Goal: Task Accomplishment & Management: Manage account settings

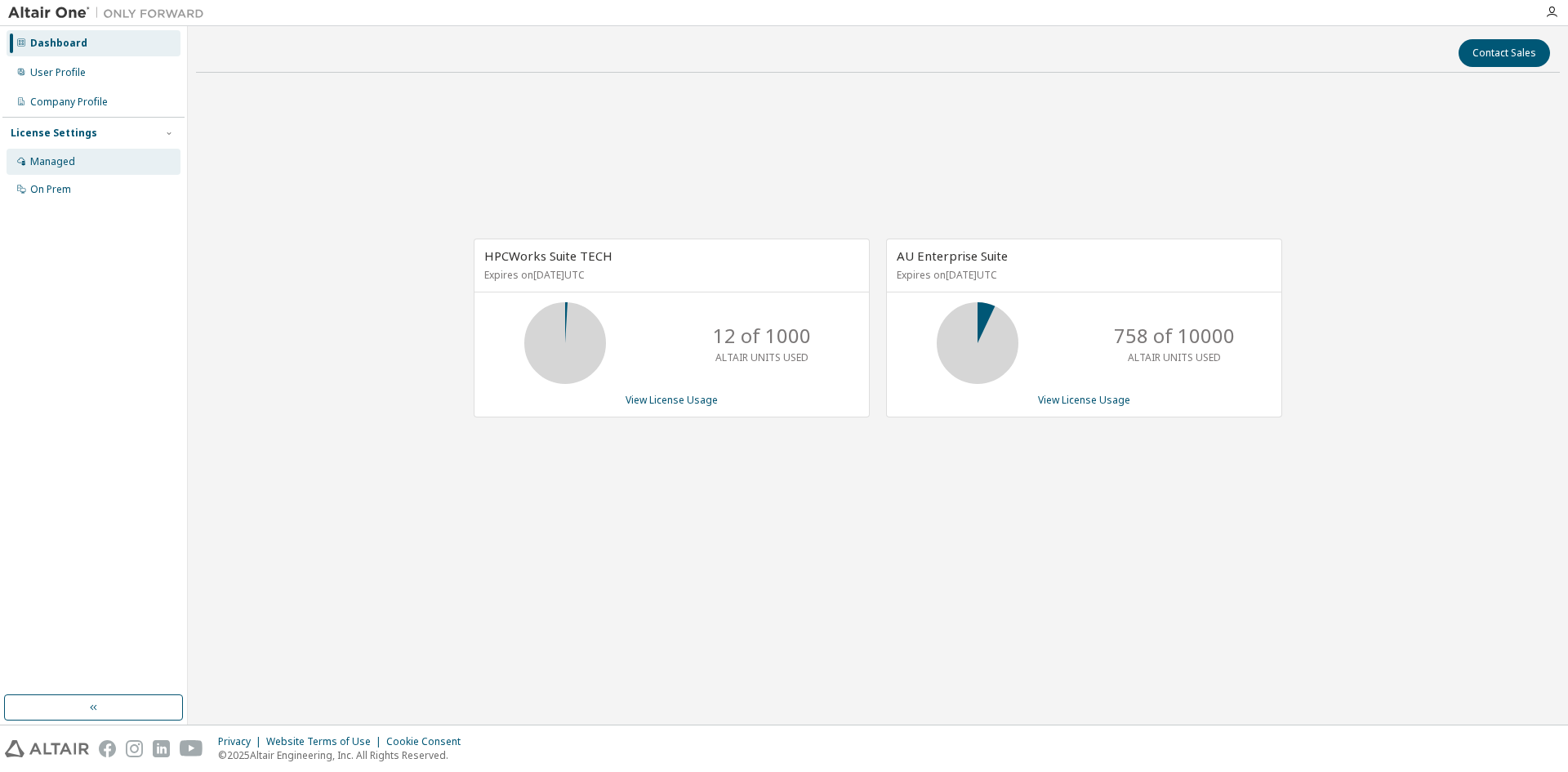
click at [76, 166] on div "Managed" at bounding box center [93, 161] width 174 height 27
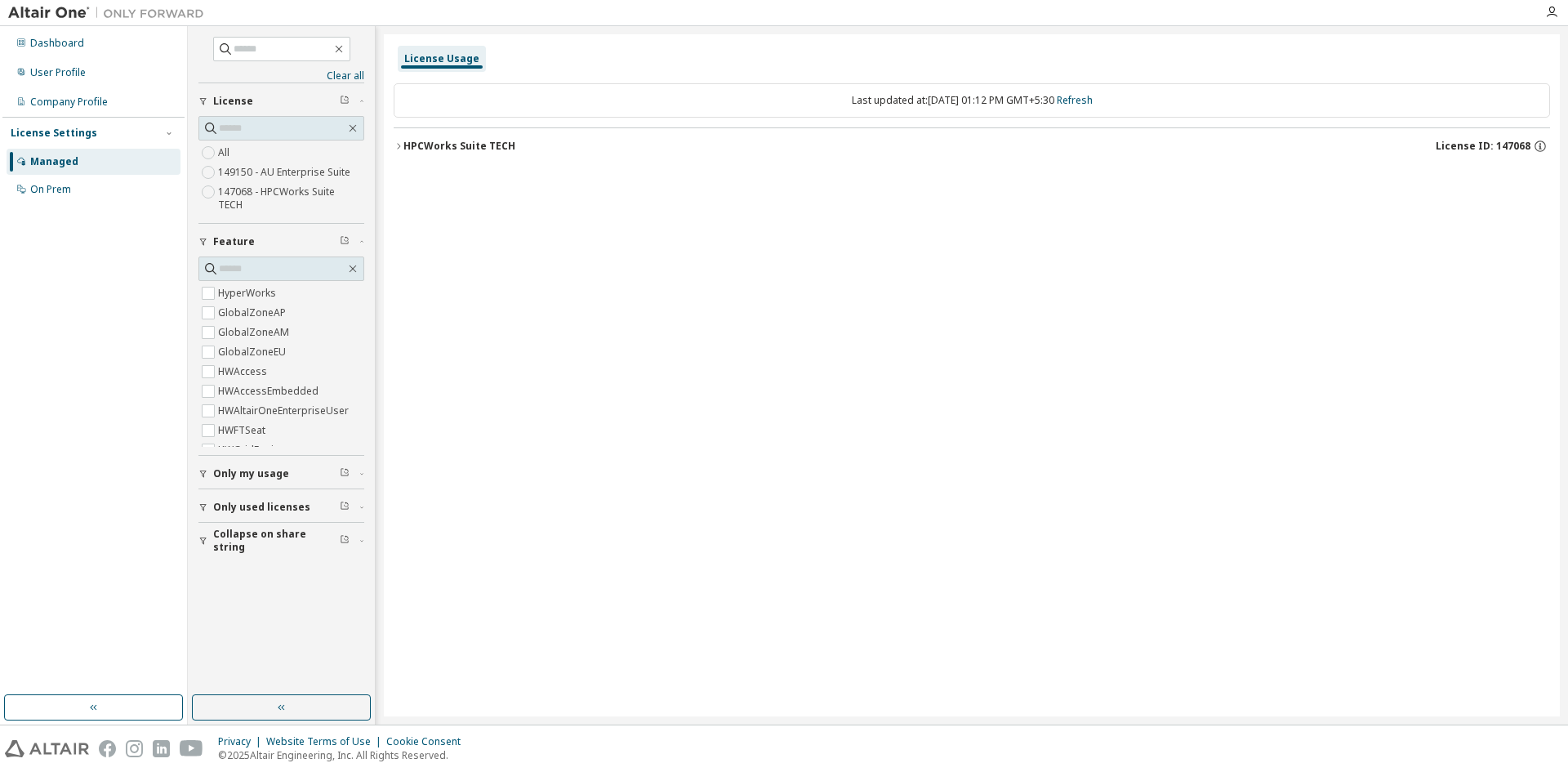
click at [399, 147] on icon "button" at bounding box center [398, 147] width 10 height 10
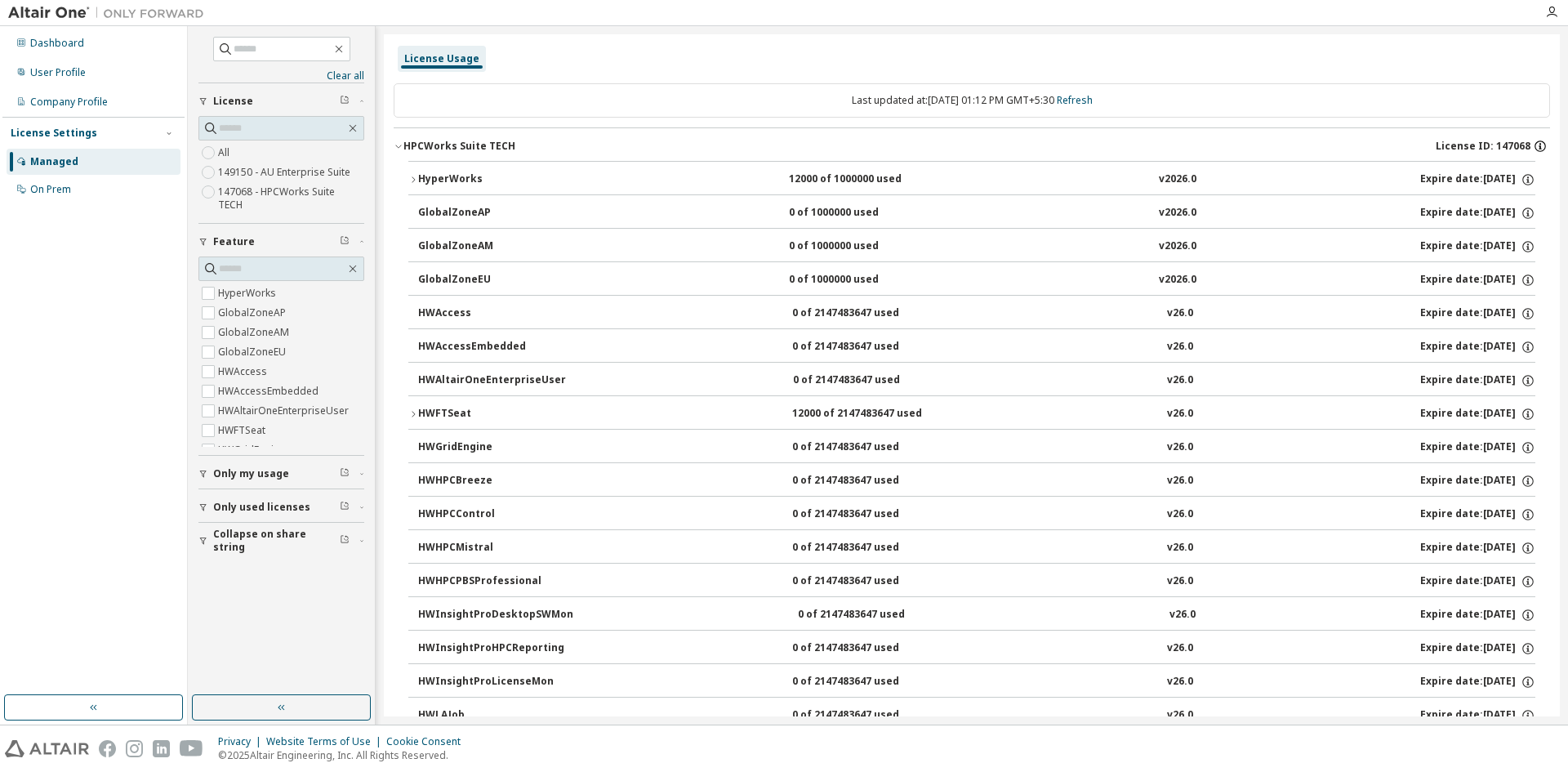
click at [1534, 148] on icon "button" at bounding box center [1540, 146] width 15 height 15
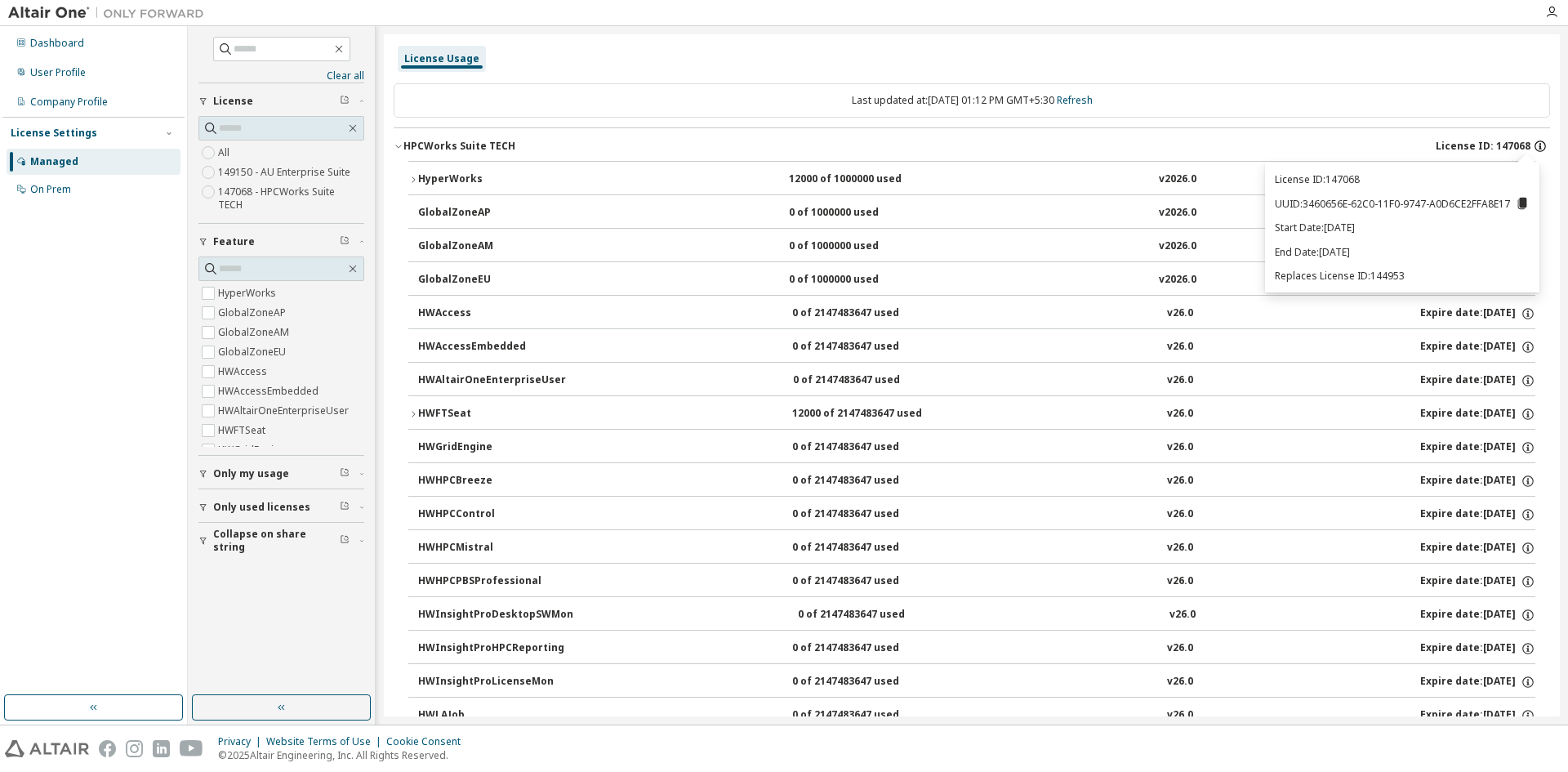
click at [1534, 148] on icon "button" at bounding box center [1540, 146] width 15 height 15
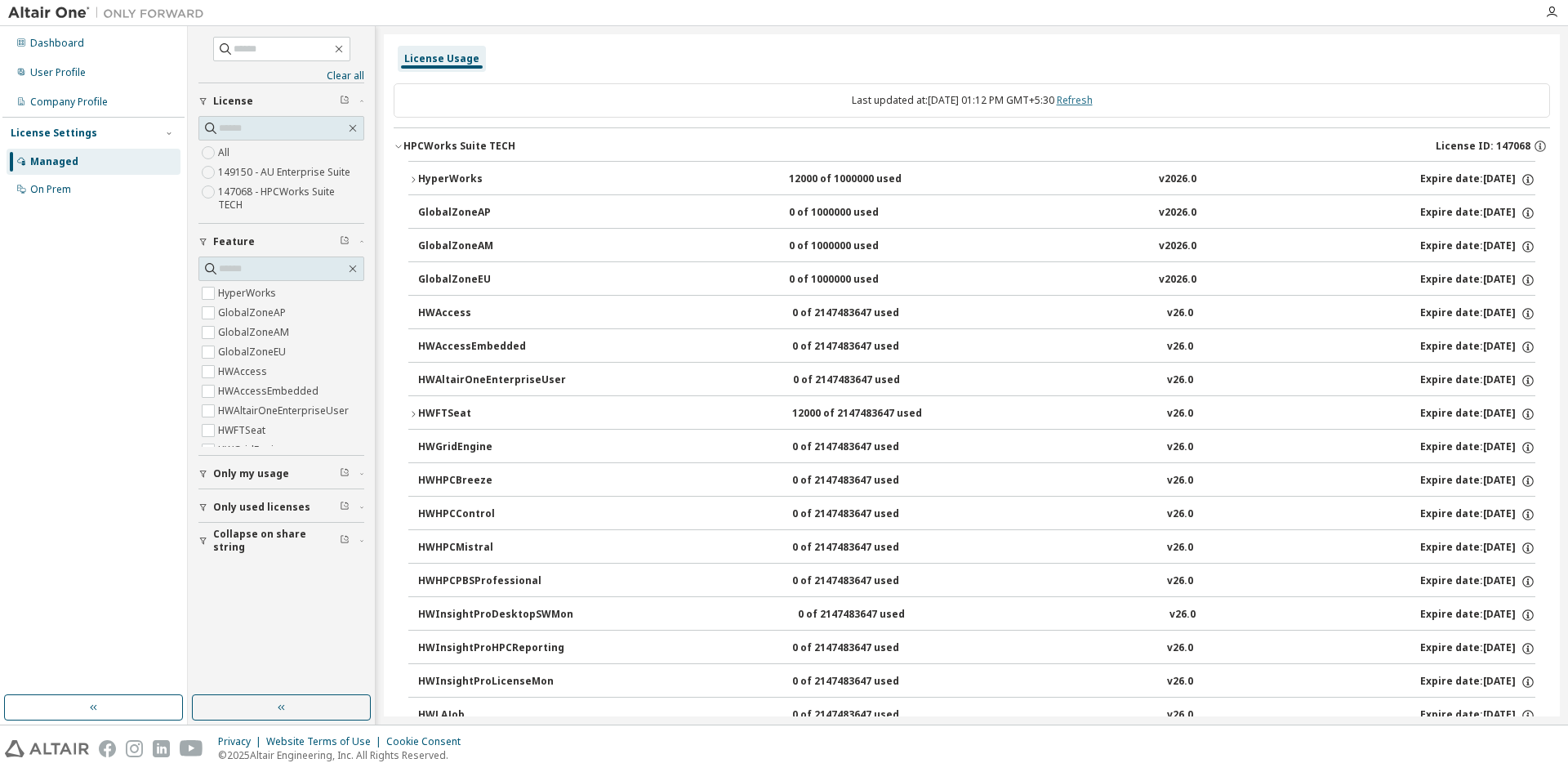
click at [1093, 99] on link "Refresh" at bounding box center [1074, 100] width 36 height 14
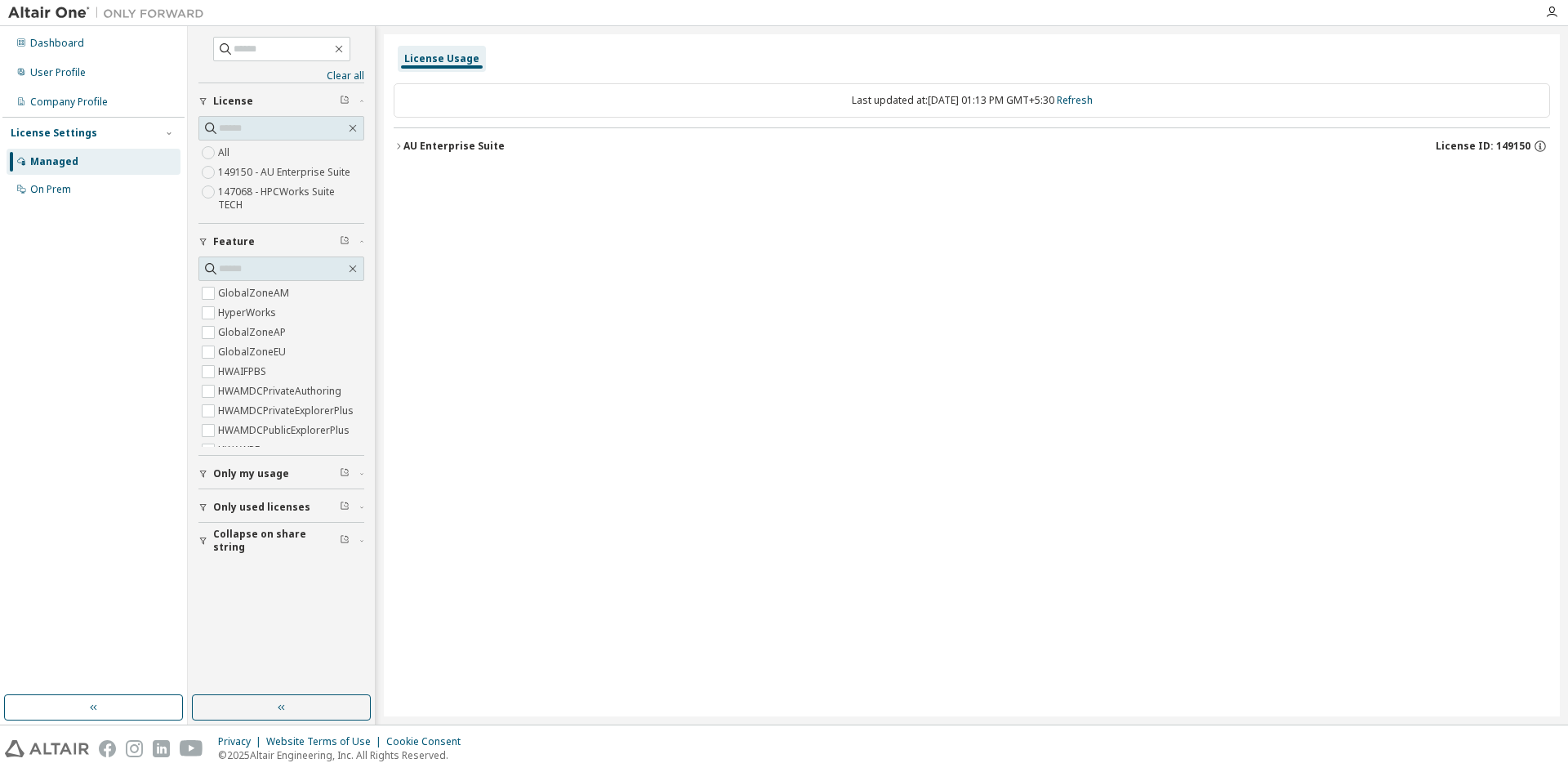
click at [396, 148] on icon "button" at bounding box center [398, 147] width 10 height 10
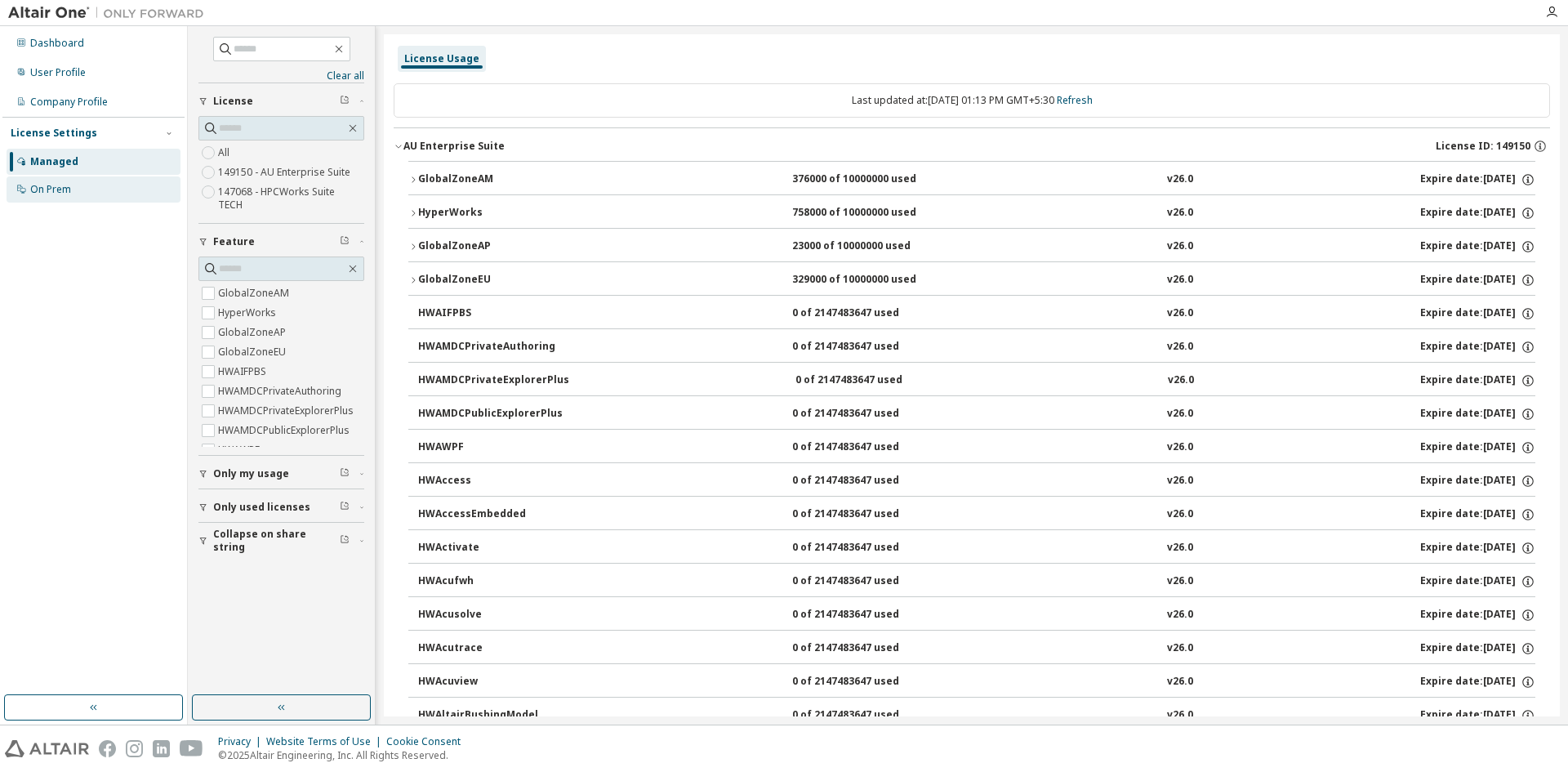
click at [42, 189] on div "On Prem" at bounding box center [51, 189] width 41 height 13
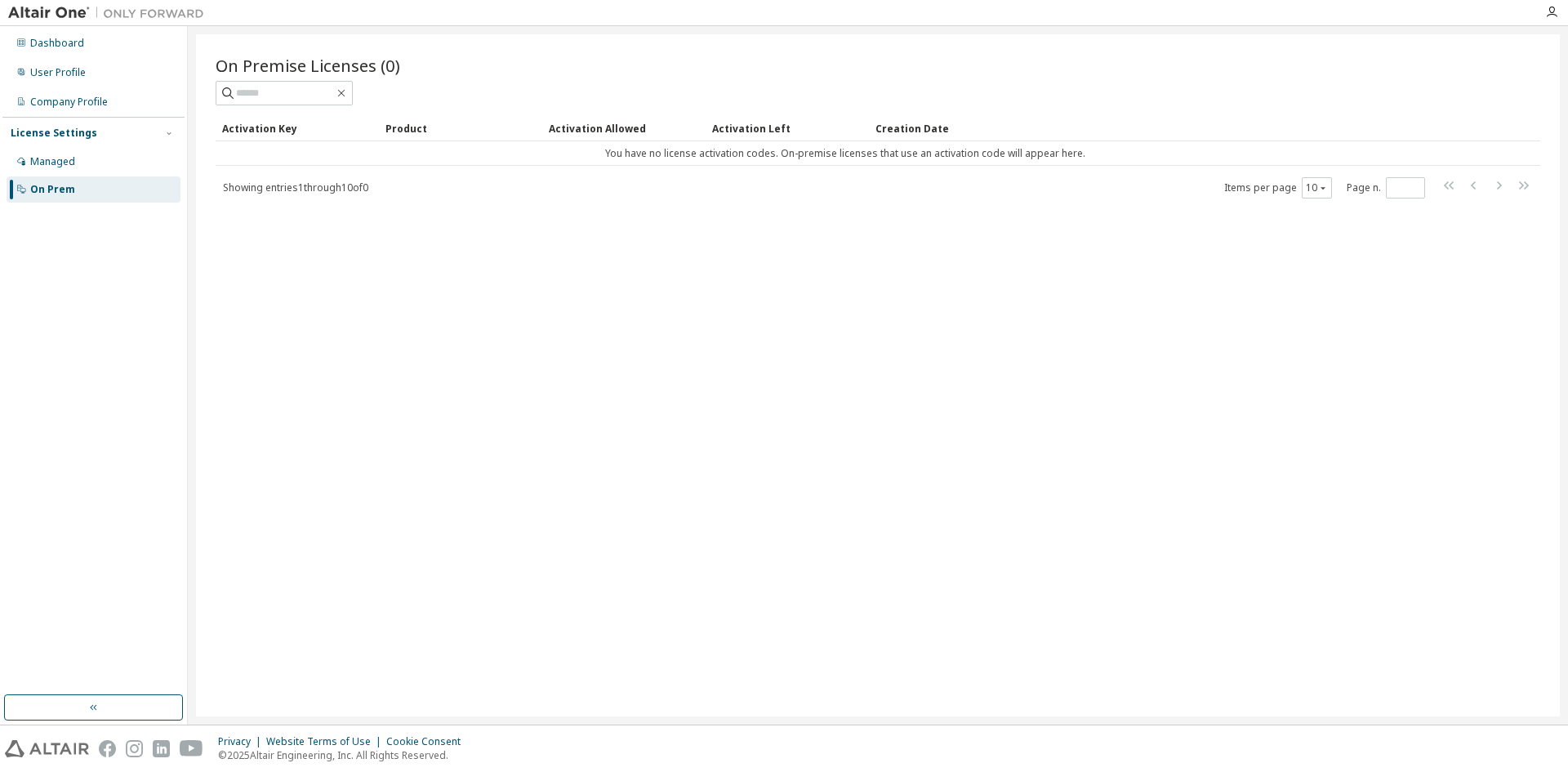
click at [312, 105] on div "On Premise Licenses (0) Clear Load Save Save As Field Operator Value Select fil…" at bounding box center [878, 127] width 1325 height 146
click at [71, 78] on div "User Profile" at bounding box center [58, 72] width 55 height 13
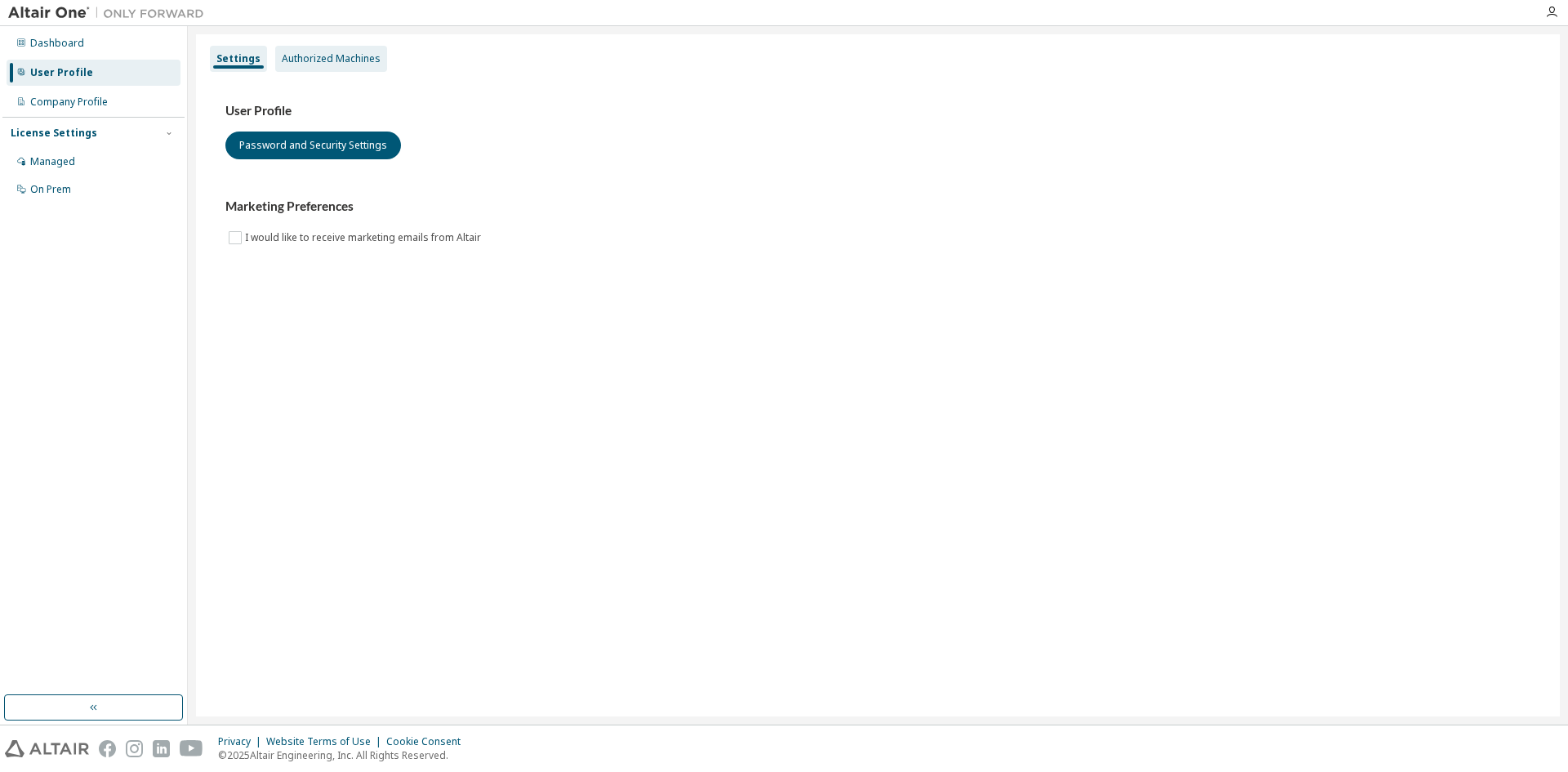
click at [331, 62] on div "Authorized Machines" at bounding box center [331, 58] width 99 height 13
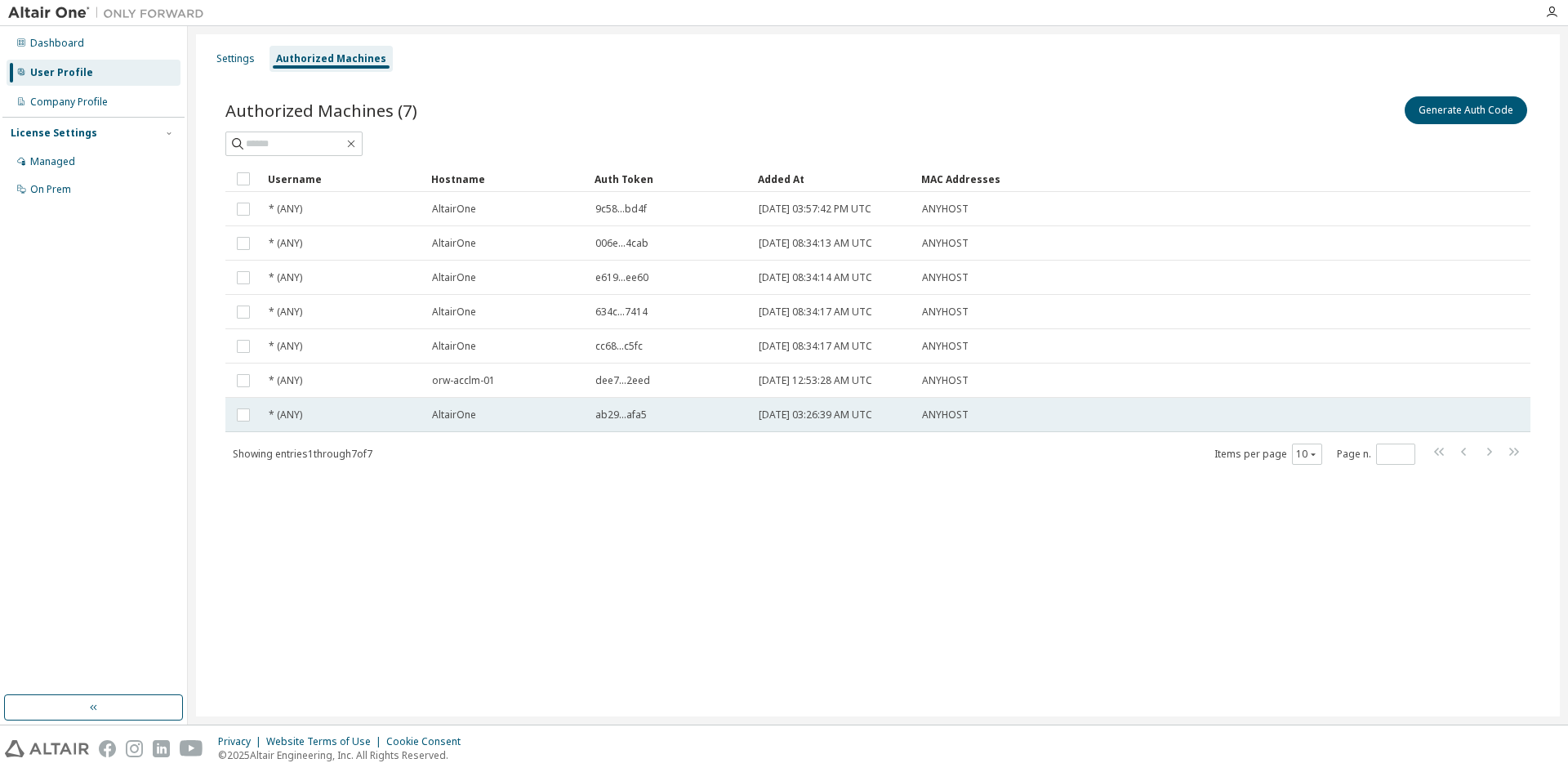
click at [940, 421] on span "ANYHOST" at bounding box center [945, 414] width 46 height 13
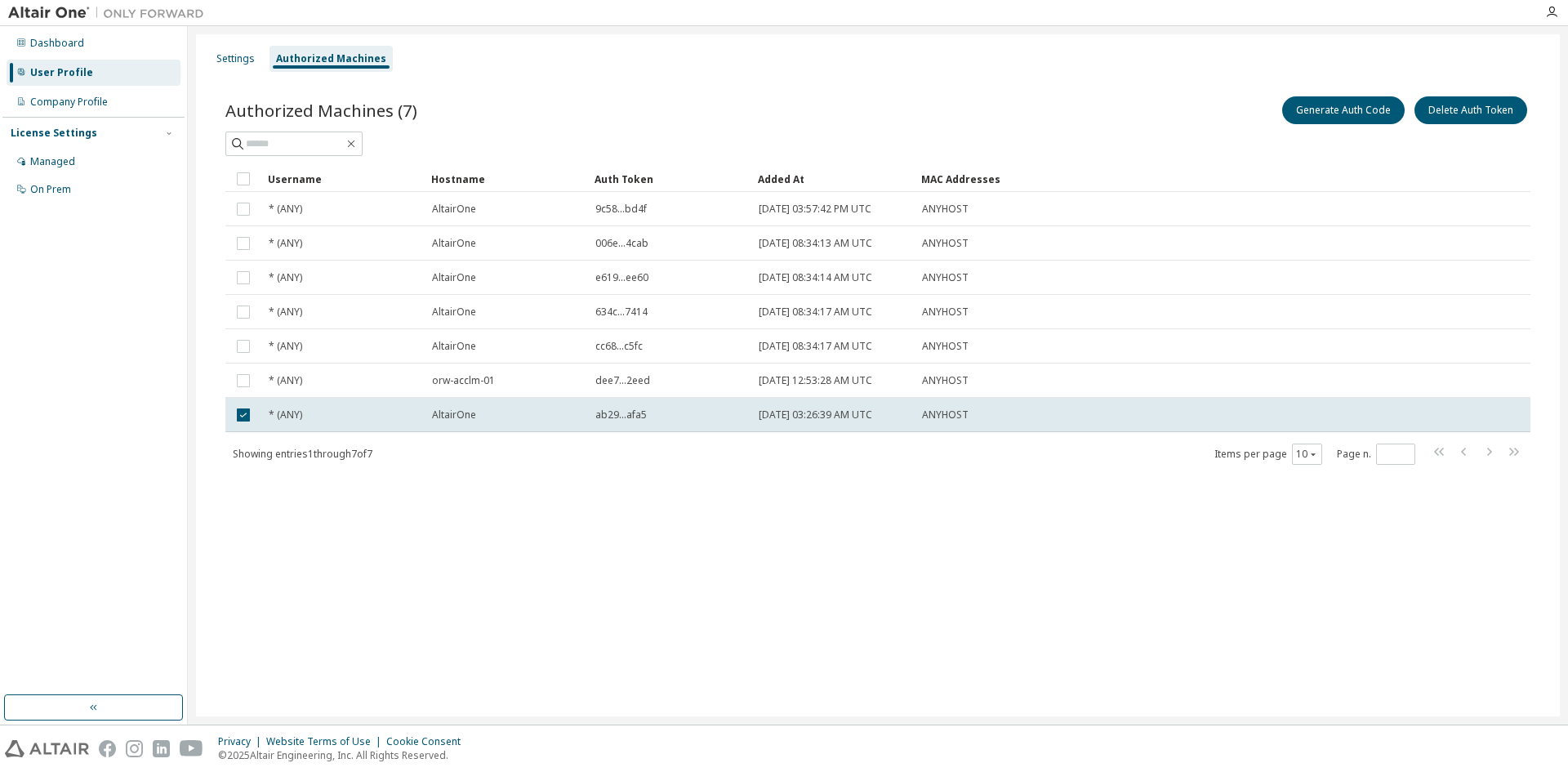
click at [538, 479] on div "Authorized Machines (7) Generate Auth Code Delete Auth Token Clear Load Save Sa…" at bounding box center [878, 291] width 1345 height 435
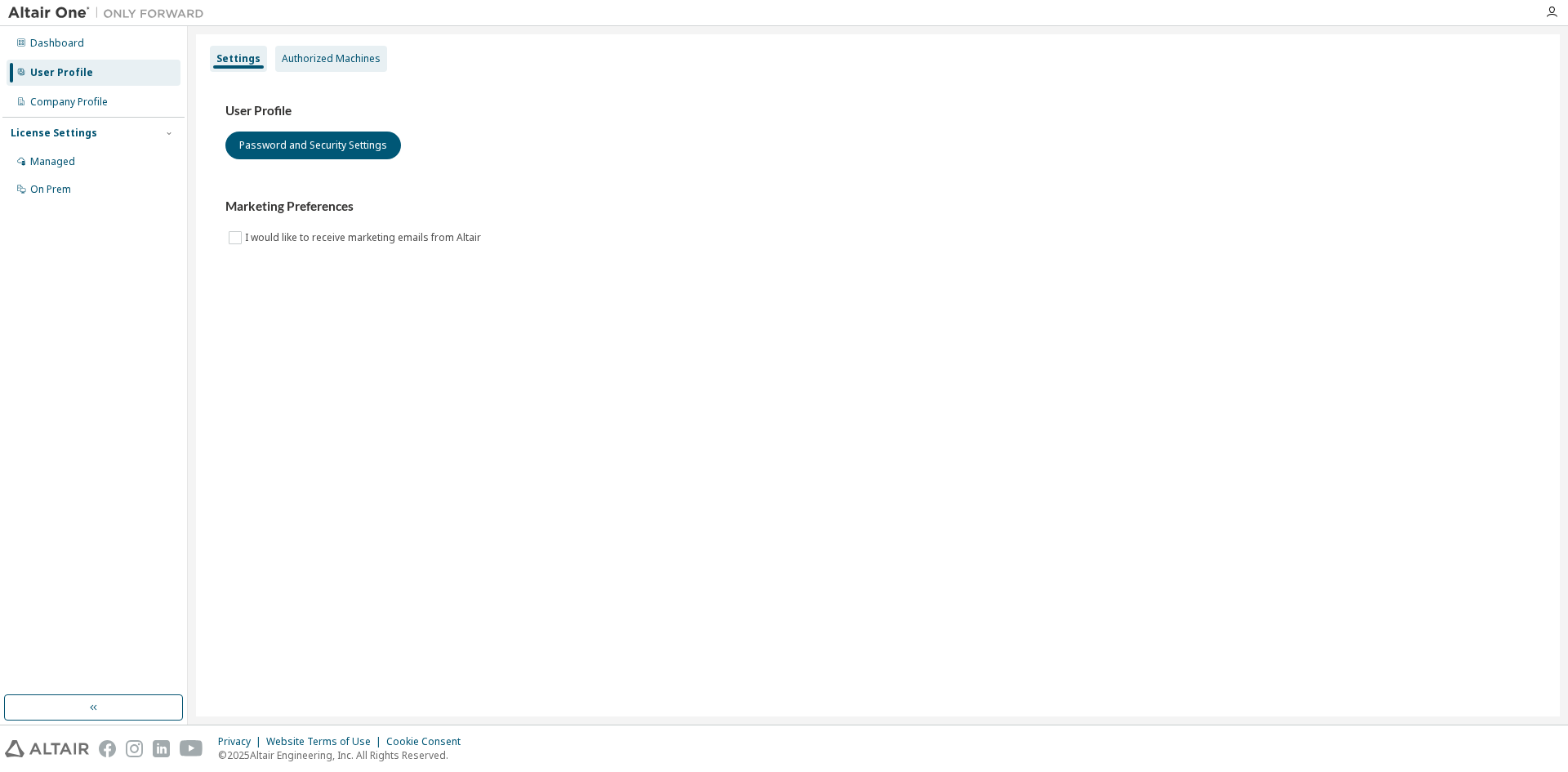
click at [322, 54] on div "Authorized Machines" at bounding box center [331, 58] width 99 height 13
